Goal: Task Accomplishment & Management: Manage account settings

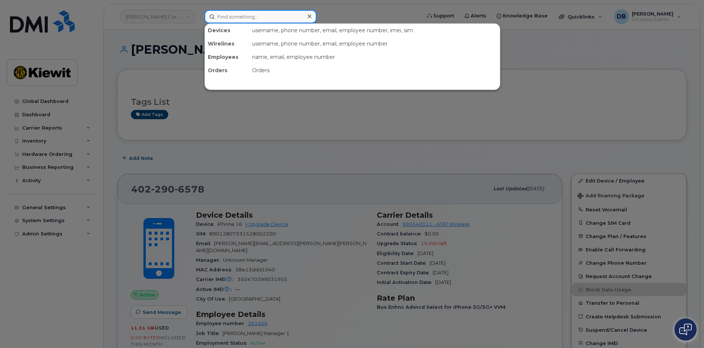
click at [244, 15] on input at bounding box center [261, 16] width 112 height 13
click at [260, 17] on input at bounding box center [261, 16] width 112 height 13
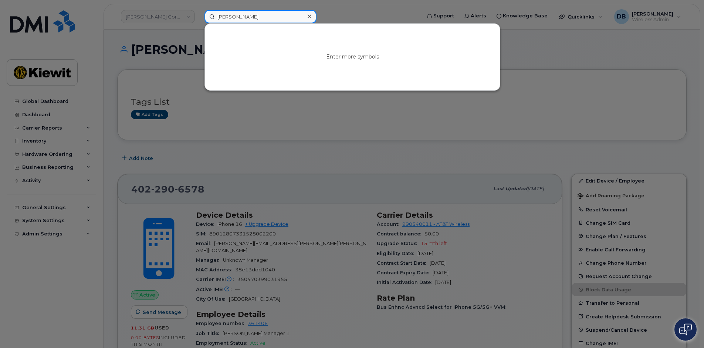
type input "Terry Jon"
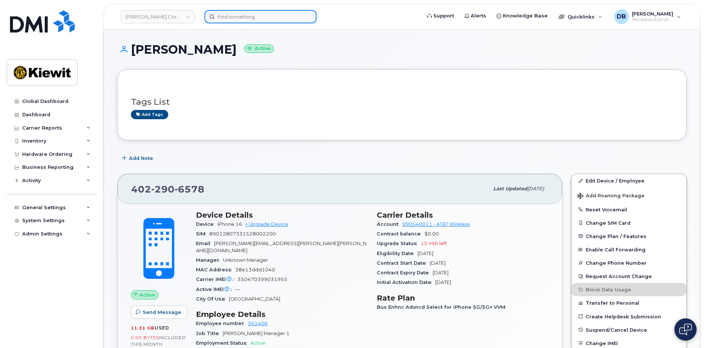
click at [226, 12] on input at bounding box center [261, 16] width 112 height 13
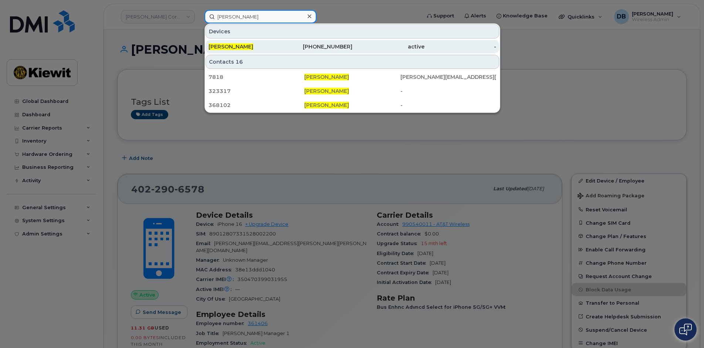
type input "Terry Johnson"
click at [233, 46] on span "Terry Johnson" at bounding box center [231, 46] width 45 height 7
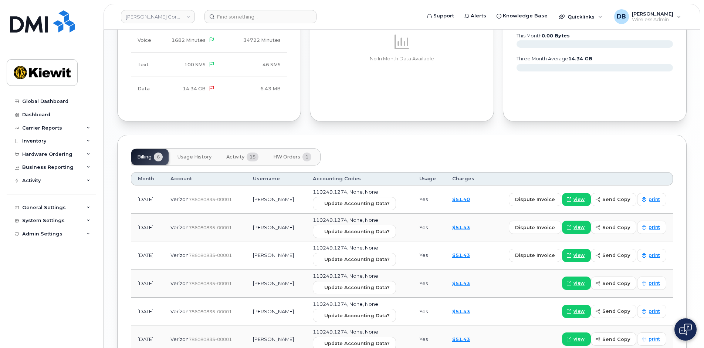
scroll to position [592, 0]
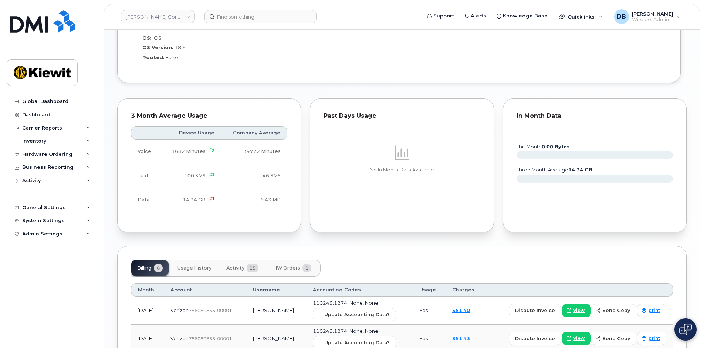
click at [297, 265] on span "HW Orders" at bounding box center [286, 268] width 27 height 6
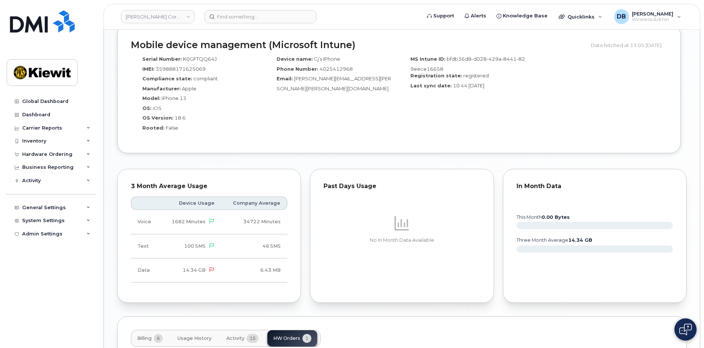
scroll to position [633, 0]
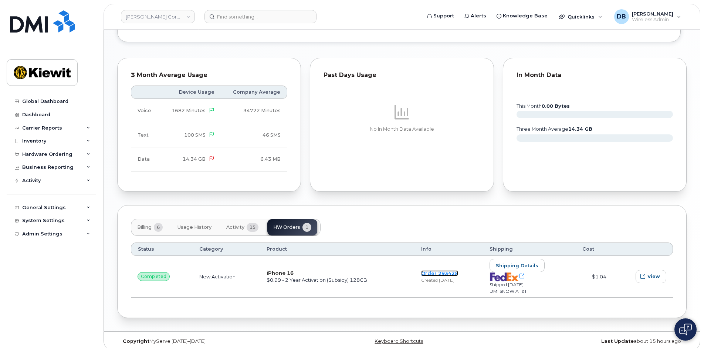
click at [434, 270] on link "Order 293425" at bounding box center [439, 273] width 37 height 6
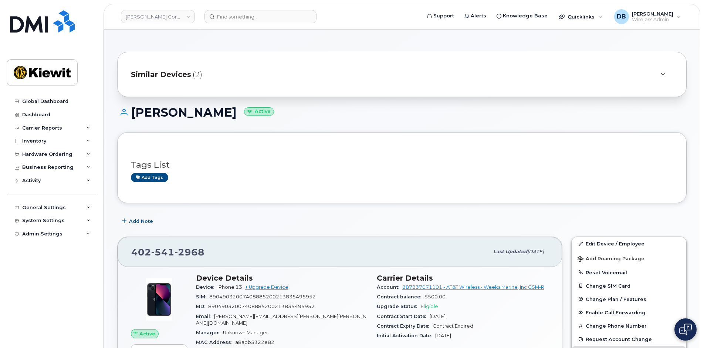
scroll to position [148, 0]
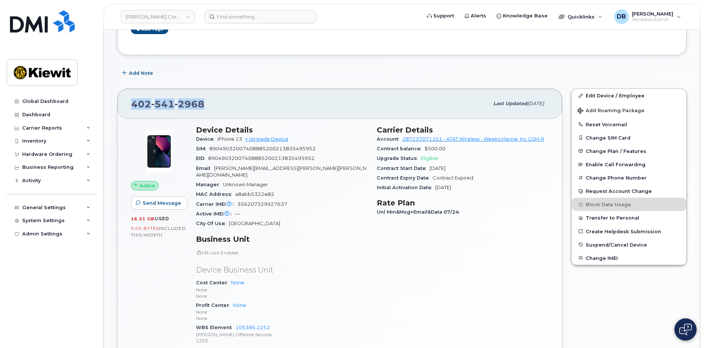
drag, startPoint x: 215, startPoint y: 106, endPoint x: 122, endPoint y: 104, distance: 92.5
click at [122, 104] on div "402 541 2968 Last updated Aug 05, 2025" at bounding box center [340, 104] width 445 height 30
click at [618, 94] on link "Edit Device / Employee" at bounding box center [629, 95] width 115 height 13
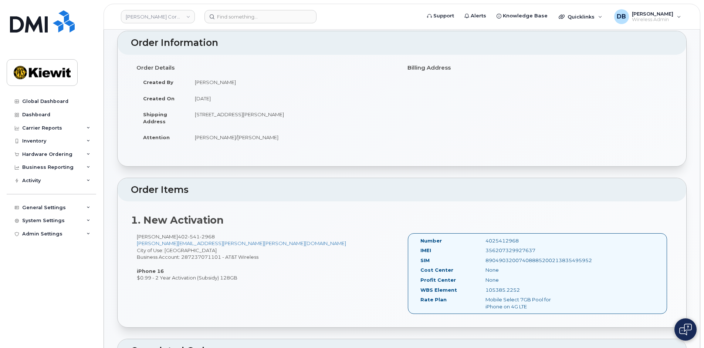
scroll to position [74, 0]
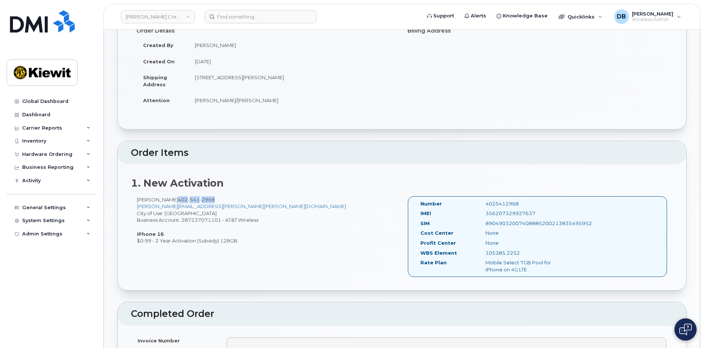
drag, startPoint x: 228, startPoint y: 203, endPoint x: 172, endPoint y: 196, distance: 56.3
click at [172, 196] on div "Terry Johnson 402 541 2968 CHAD.JOHNSON@KIEWIT.COM City of Use: Omaha Business …" at bounding box center [266, 220] width 271 height 48
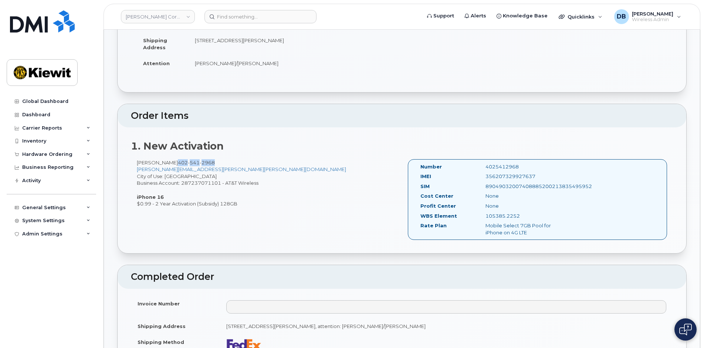
scroll to position [0, 0]
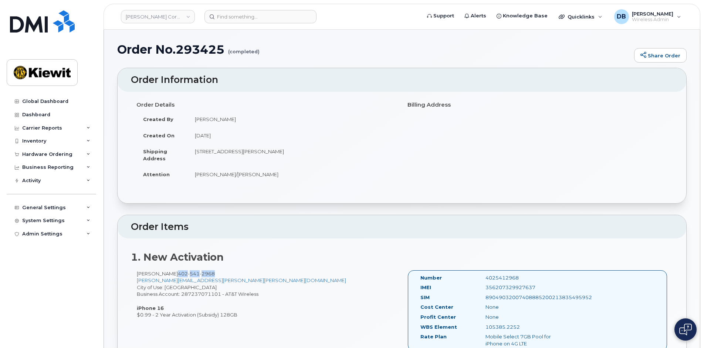
copy span "402 541 2968"
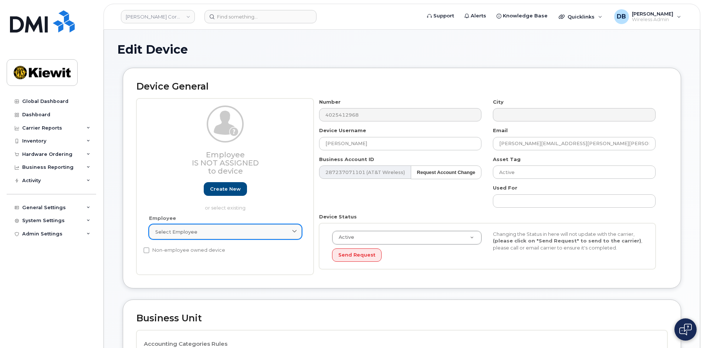
click at [192, 232] on span "Select employee" at bounding box center [176, 231] width 42 height 7
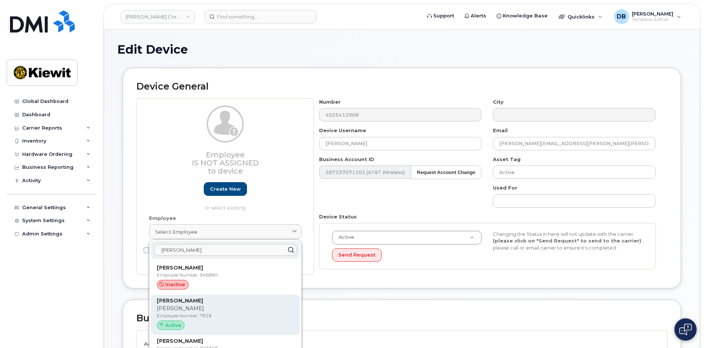
scroll to position [37, 0]
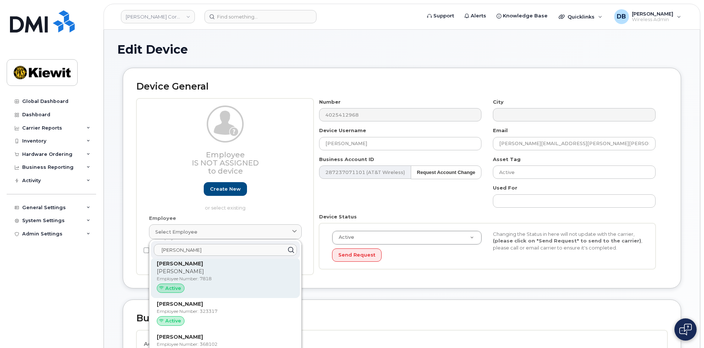
type input "terry johnson"
click at [174, 273] on p "Chad" at bounding box center [225, 272] width 137 height 8
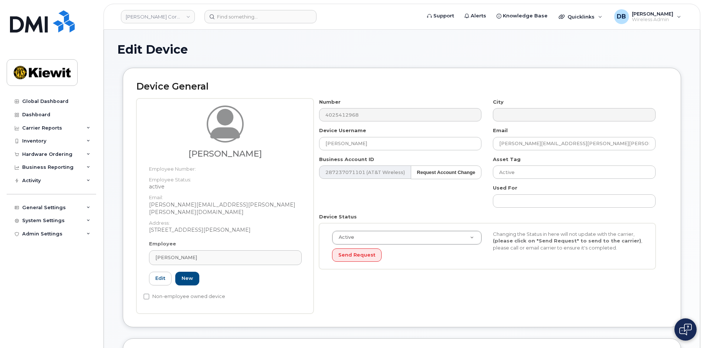
type input "7818"
type input "[PERSON_NAME][EMAIL_ADDRESS][PERSON_NAME][PERSON_NAME][DOMAIN_NAME]"
drag, startPoint x: 373, startPoint y: 142, endPoint x: 254, endPoint y: 137, distance: 118.9
click at [254, 137] on div "Terry Johnson Employee Number: Employee Status: active Email: CHAD.JOHNSON@KIEW…" at bounding box center [402, 205] width 531 height 215
click at [184, 254] on span "[PERSON_NAME]" at bounding box center [176, 257] width 42 height 7
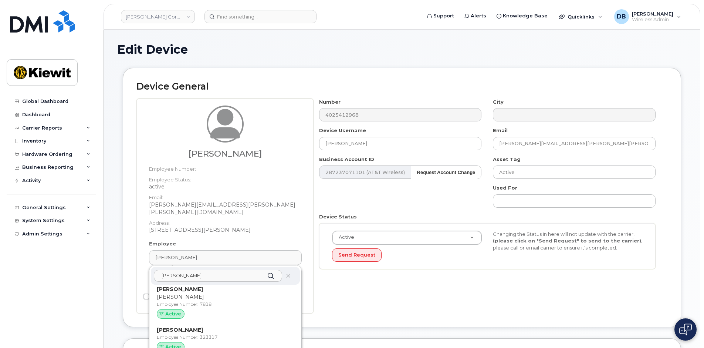
scroll to position [0, 0]
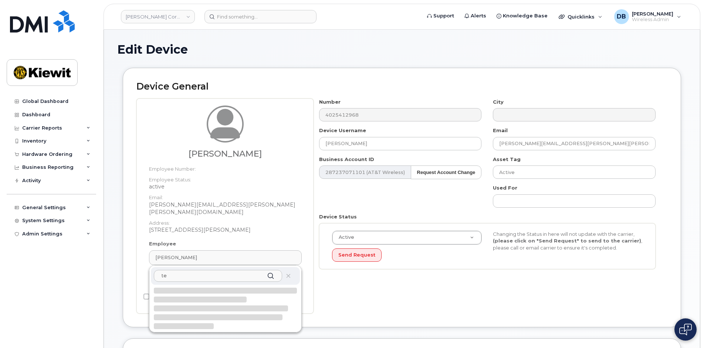
type input "t"
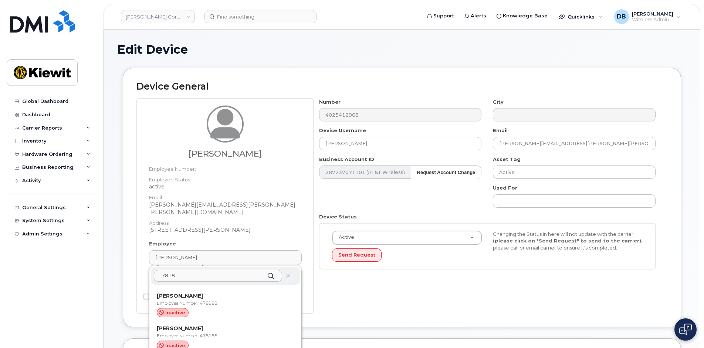
scroll to position [1258, 0]
click at [163, 270] on input "7818" at bounding box center [218, 276] width 128 height 12
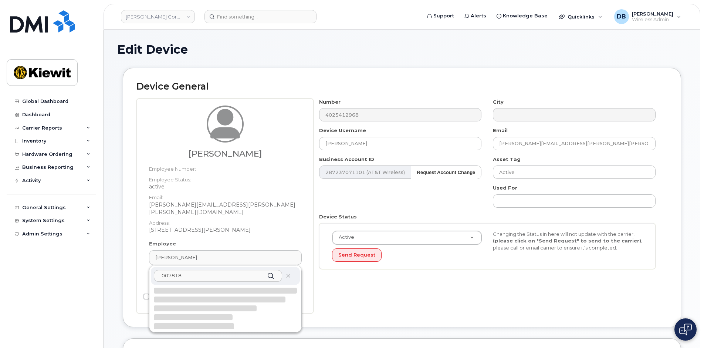
scroll to position [0, 0]
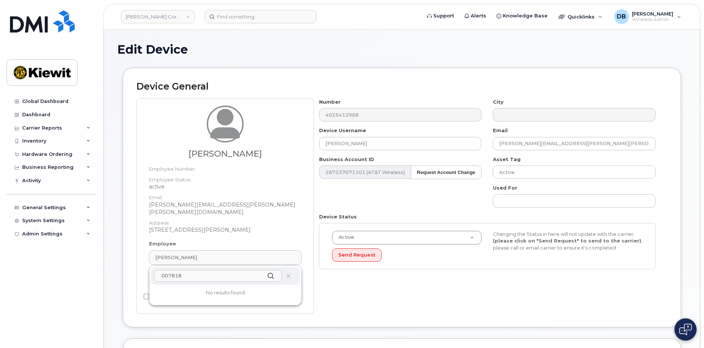
drag, startPoint x: 191, startPoint y: 270, endPoint x: 145, endPoint y: 260, distance: 46.2
click at [145, 260] on div "Employee Terry Johnson 007818 No results found 7818 Edit New" at bounding box center [226, 265] width 164 height 51
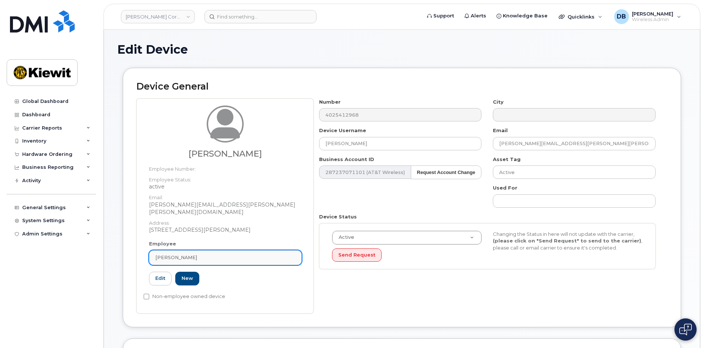
click at [203, 254] on div "[PERSON_NAME]" at bounding box center [225, 257] width 140 height 7
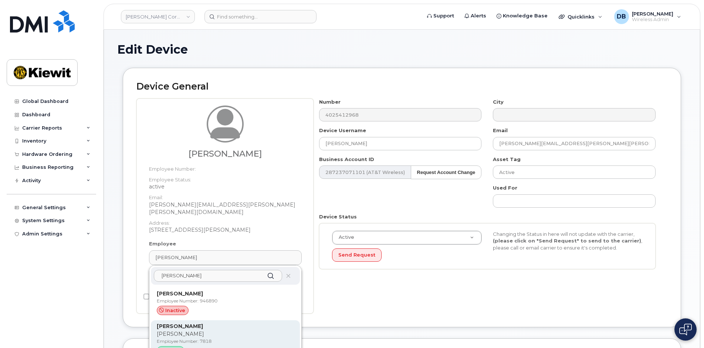
scroll to position [37, 0]
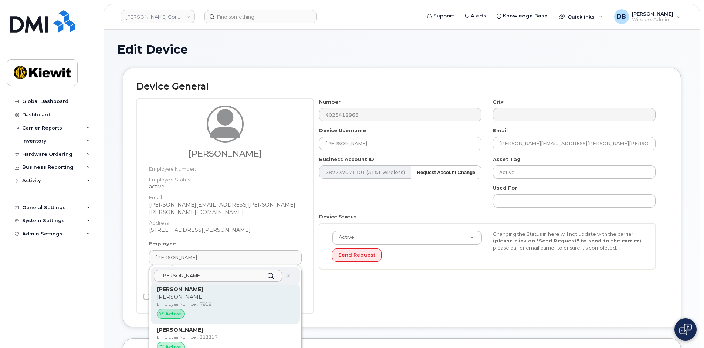
type input "[PERSON_NAME]"
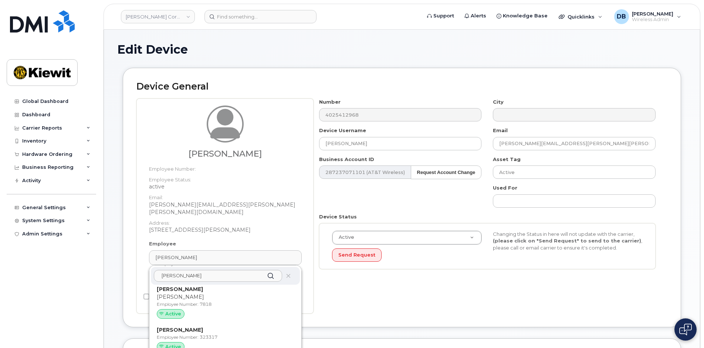
drag, startPoint x: 188, startPoint y: 293, endPoint x: 388, endPoint y: 34, distance: 327.0
click at [189, 293] on p "Chad" at bounding box center [225, 297] width 137 height 8
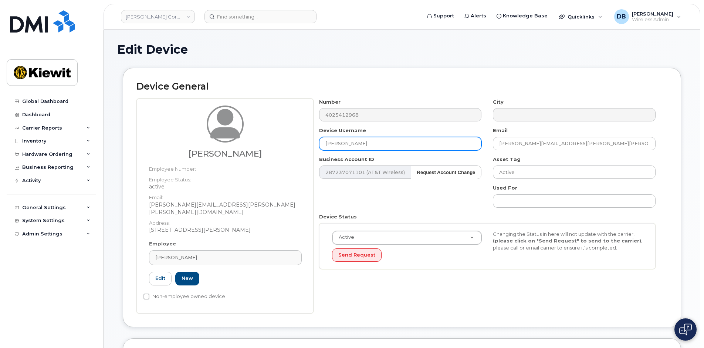
drag, startPoint x: 336, startPoint y: 142, endPoint x: 319, endPoint y: 138, distance: 18.1
click at [319, 138] on div "Device Username Terry Johnson" at bounding box center [401, 138] width 174 height 23
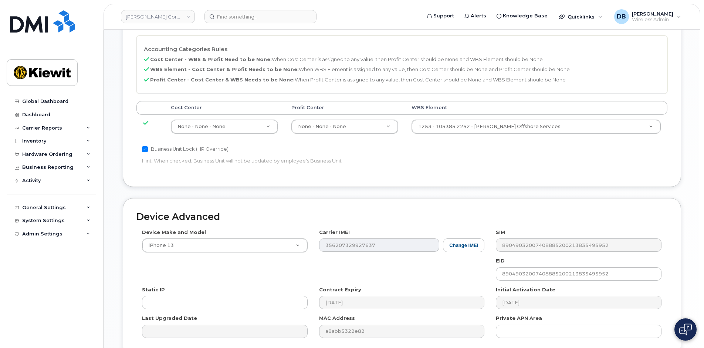
scroll to position [397, 0]
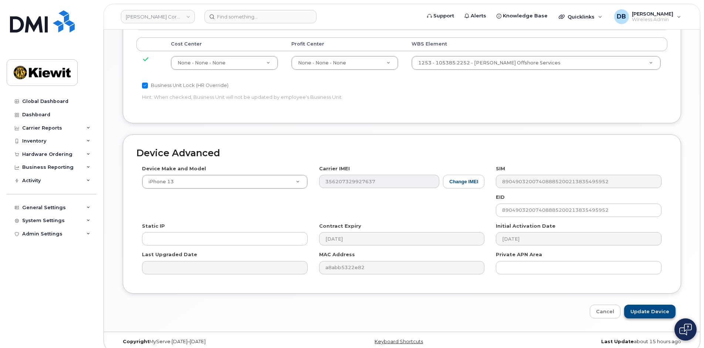
type input "[PERSON_NAME]"
click at [650, 305] on input "Update Device" at bounding box center [650, 312] width 51 height 14
type input "Saving..."
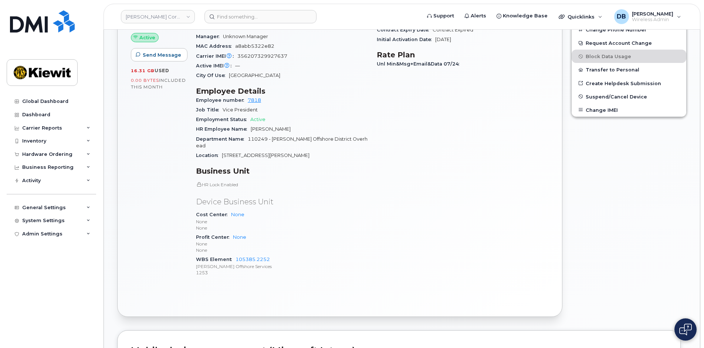
scroll to position [74, 0]
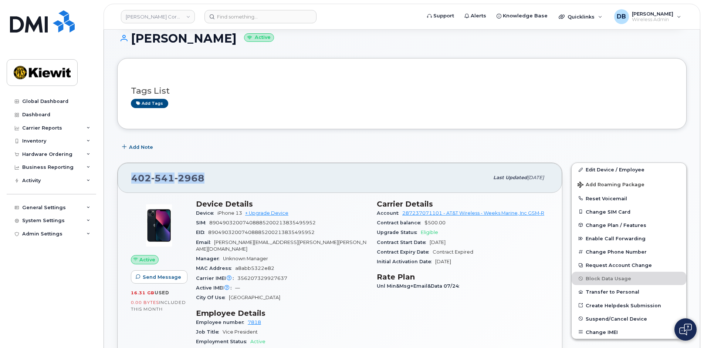
drag, startPoint x: 209, startPoint y: 175, endPoint x: 119, endPoint y: 168, distance: 90.2
click at [119, 168] on div "[PHONE_NUMBER] Last updated [DATE]" at bounding box center [340, 178] width 445 height 30
